Goal: Find specific fact: Find specific fact

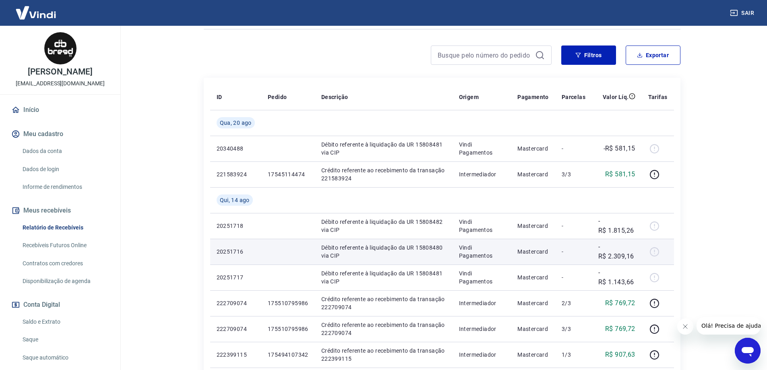
scroll to position [121, 0]
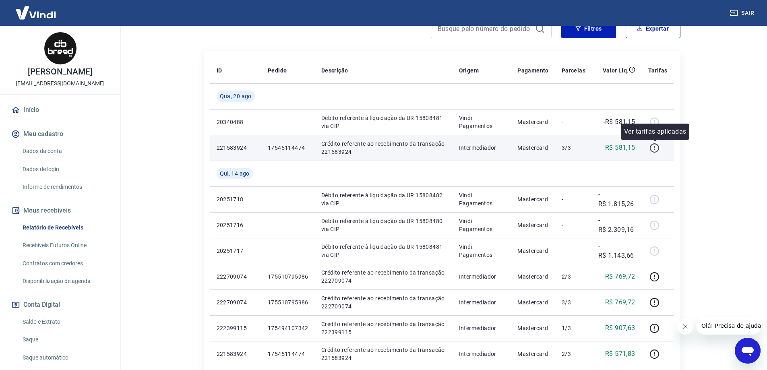
click at [653, 150] on icon "button" at bounding box center [654, 148] width 10 height 10
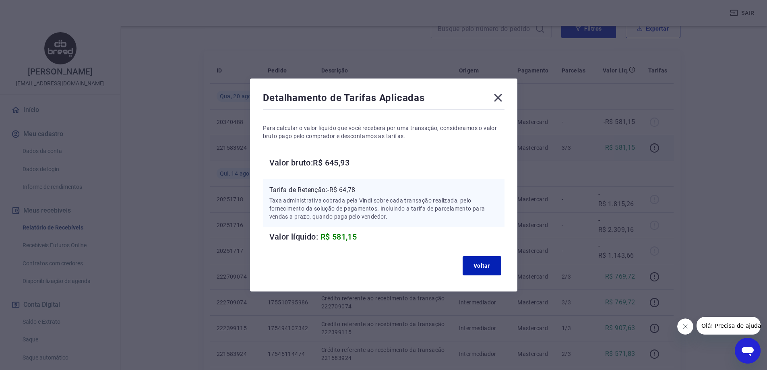
click at [501, 100] on icon at bounding box center [497, 97] width 13 height 13
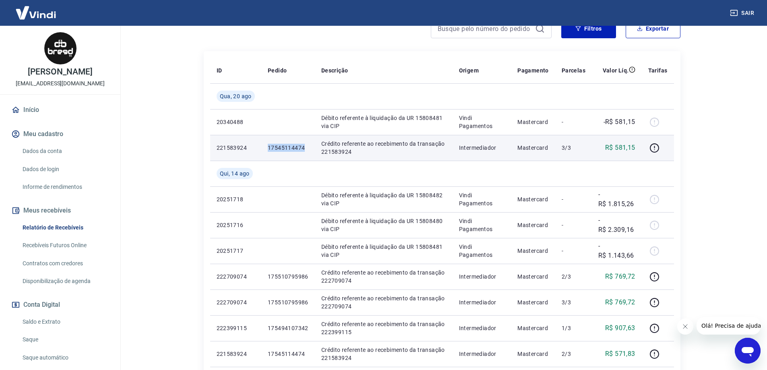
drag, startPoint x: 303, startPoint y: 147, endPoint x: 266, endPoint y: 146, distance: 37.4
click at [266, 146] on td "17545114474" at bounding box center [288, 148] width 54 height 26
copy p "17545114474"
